Goal: Task Accomplishment & Management: Manage account settings

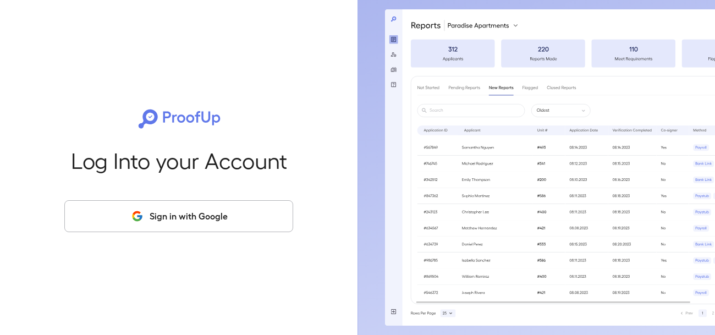
drag, startPoint x: 222, startPoint y: 221, endPoint x: 211, endPoint y: 225, distance: 11.9
click at [214, 225] on button "Sign in with Google" at bounding box center [178, 216] width 229 height 32
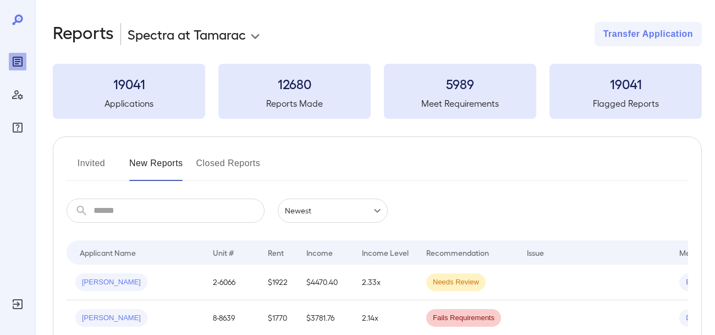
click at [207, 39] on body "**********" at bounding box center [357, 167] width 715 height 335
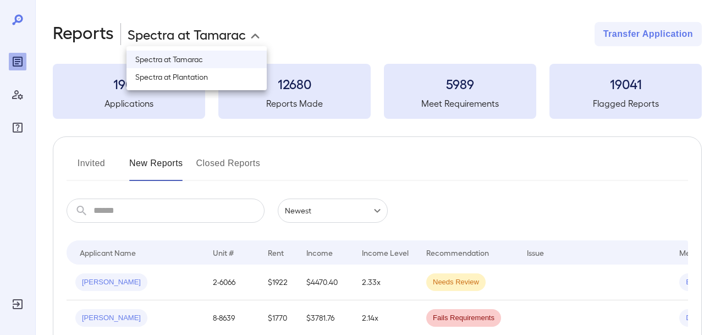
click at [200, 85] on li "Spectra at Plantation" at bounding box center [197, 77] width 140 height 18
type input "**********"
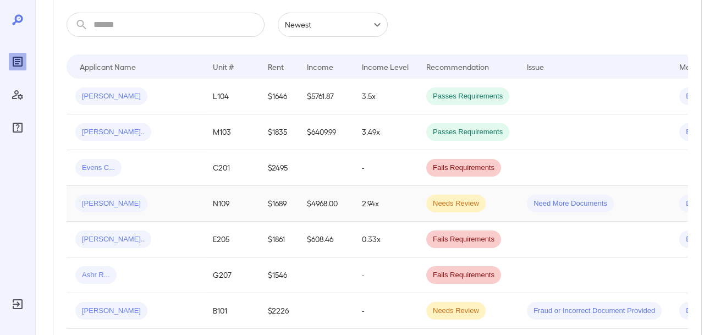
scroll to position [187, 0]
drag, startPoint x: 135, startPoint y: 240, endPoint x: 127, endPoint y: 244, distance: 9.6
click at [127, 244] on div "[PERSON_NAME].." at bounding box center [135, 239] width 120 height 18
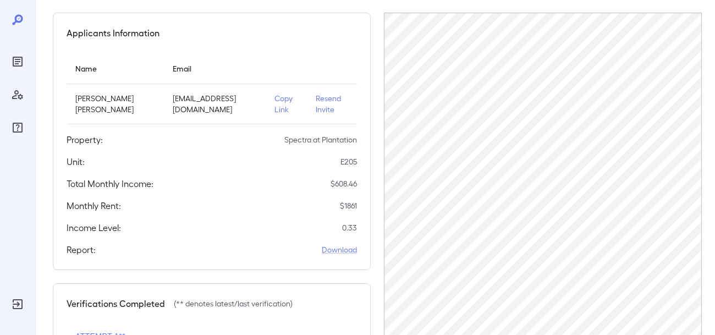
scroll to position [87, 0]
click at [324, 108] on p "Resend Invite" at bounding box center [332, 103] width 32 height 22
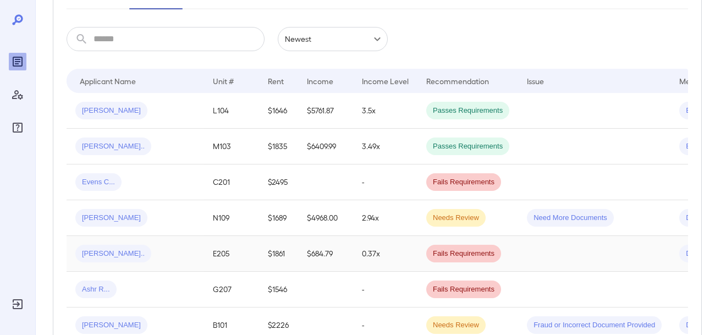
scroll to position [188, 0]
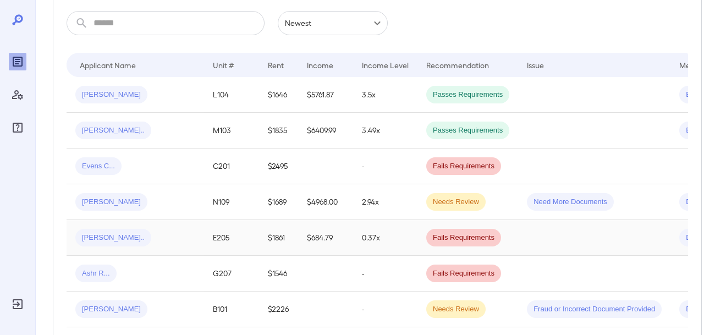
click at [111, 237] on span "[PERSON_NAME].." at bounding box center [113, 238] width 76 height 10
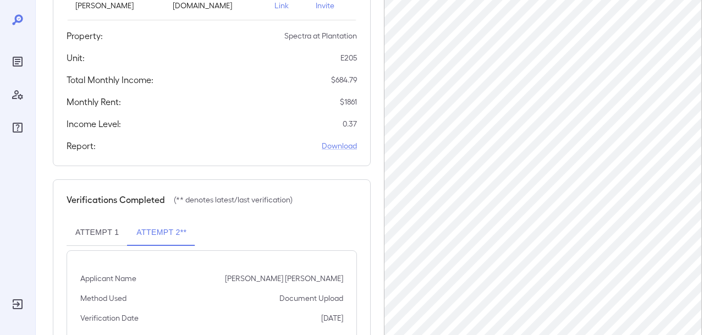
scroll to position [287, 0]
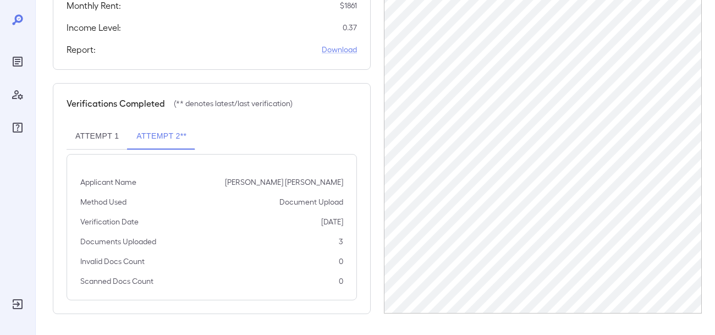
click at [158, 132] on button "Attempt 2**" at bounding box center [162, 136] width 68 height 26
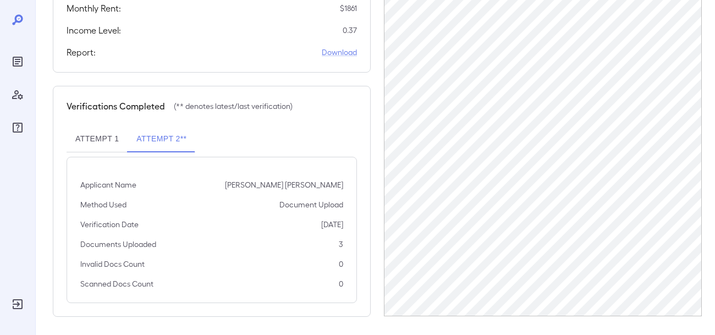
scroll to position [286, 0]
click at [105, 141] on button "Attempt 1" at bounding box center [97, 137] width 61 height 26
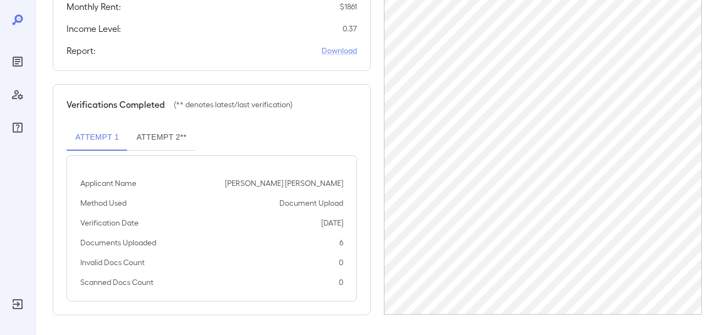
click at [172, 143] on button "Attempt 2**" at bounding box center [162, 137] width 68 height 26
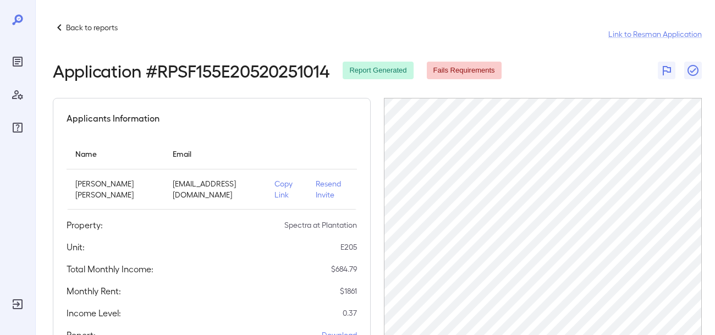
scroll to position [0, 0]
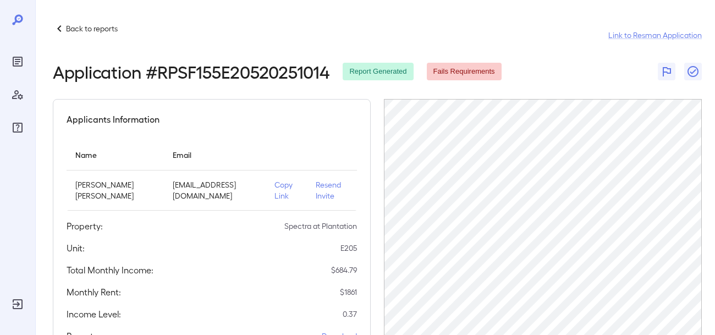
click at [59, 31] on icon at bounding box center [59, 28] width 13 height 13
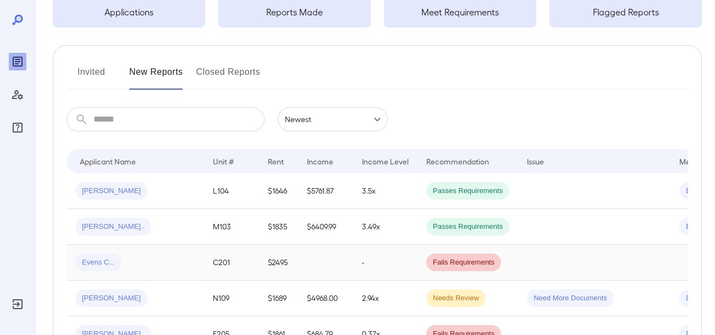
scroll to position [92, 0]
click at [100, 264] on span "Evens C..." at bounding box center [98, 261] width 46 height 10
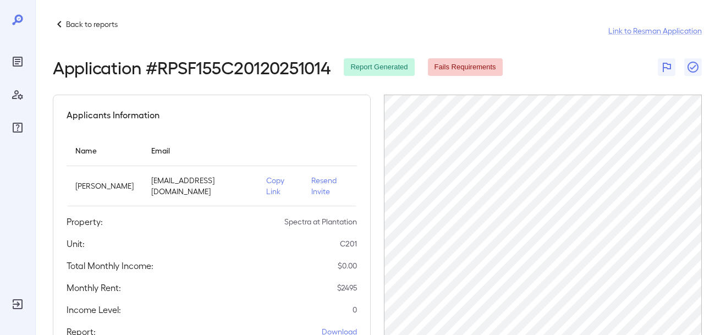
scroll to position [11, 0]
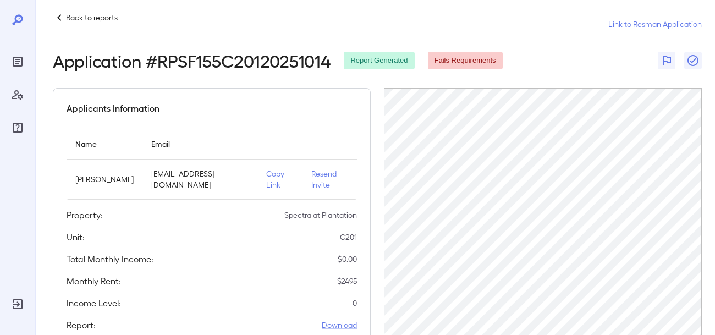
click at [314, 176] on p "Resend Invite" at bounding box center [329, 179] width 37 height 22
